Goal: Navigation & Orientation: Find specific page/section

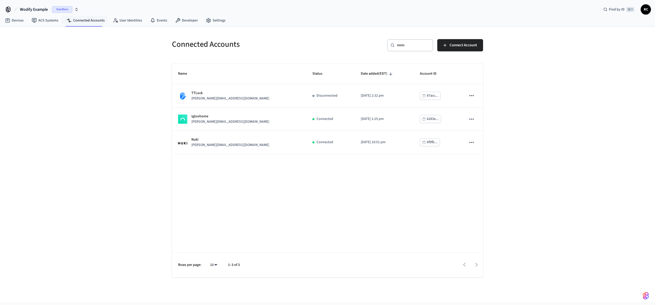
click at [333, 28] on div "Connected Accounts ​ ​ Connect Account Name Status Date added (EDT) Account ID …" at bounding box center [327, 152] width 327 height 250
click at [260, 232] on div "Name Status Date added (EDT) Account ID TTLock jane@example.com Disconnected 20…" at bounding box center [327, 171] width 311 height 214
drag, startPoint x: 0, startPoint y: 0, endPoint x: 217, endPoint y: 41, distance: 220.5
click at [258, 52] on div "Connected Accounts" at bounding box center [245, 44] width 159 height 23
click at [183, 19] on link "Developer" at bounding box center [186, 20] width 31 height 9
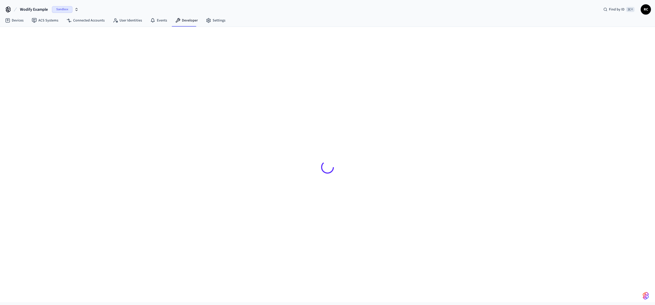
click at [242, 198] on div at bounding box center [327, 167] width 319 height 256
click at [247, 191] on div at bounding box center [327, 167] width 319 height 256
